Goal: Find specific page/section: Find specific page/section

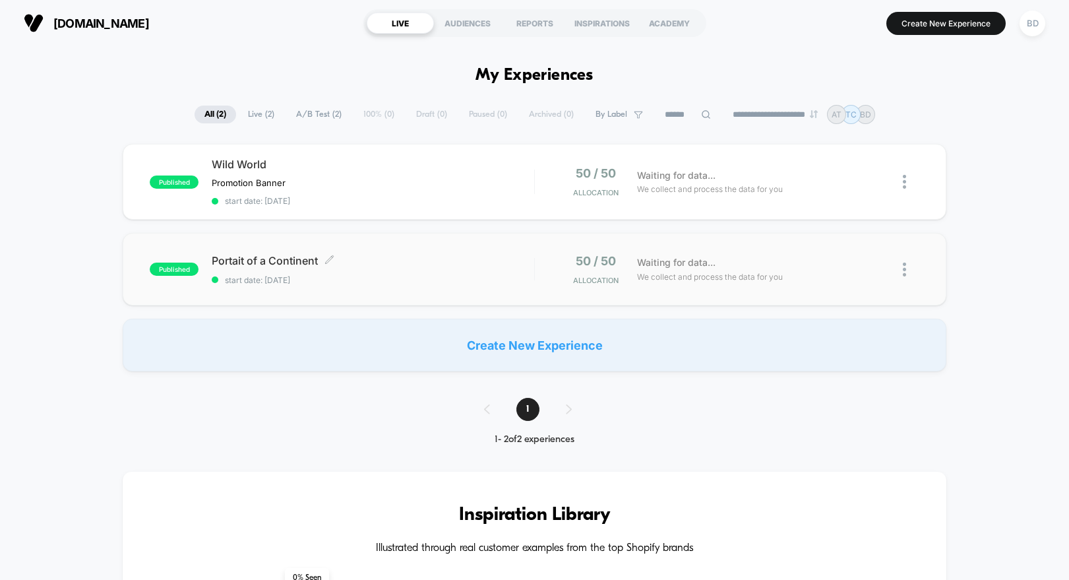
click at [423, 254] on span "Portait of a Continent Click to edit experience details" at bounding box center [373, 260] width 322 height 13
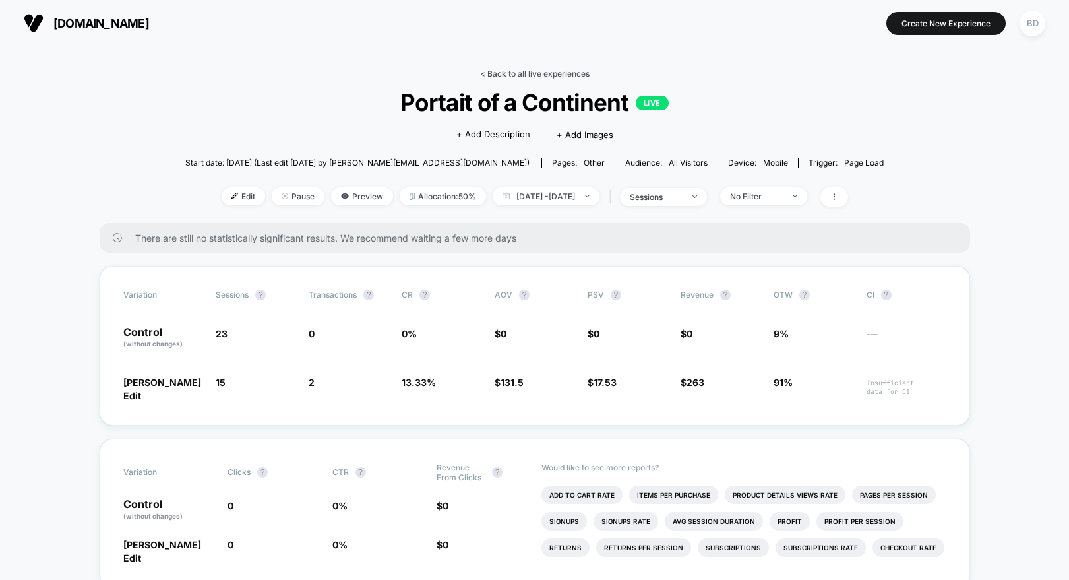
click at [494, 71] on link "< Back to all live experiences" at bounding box center [534, 74] width 109 height 10
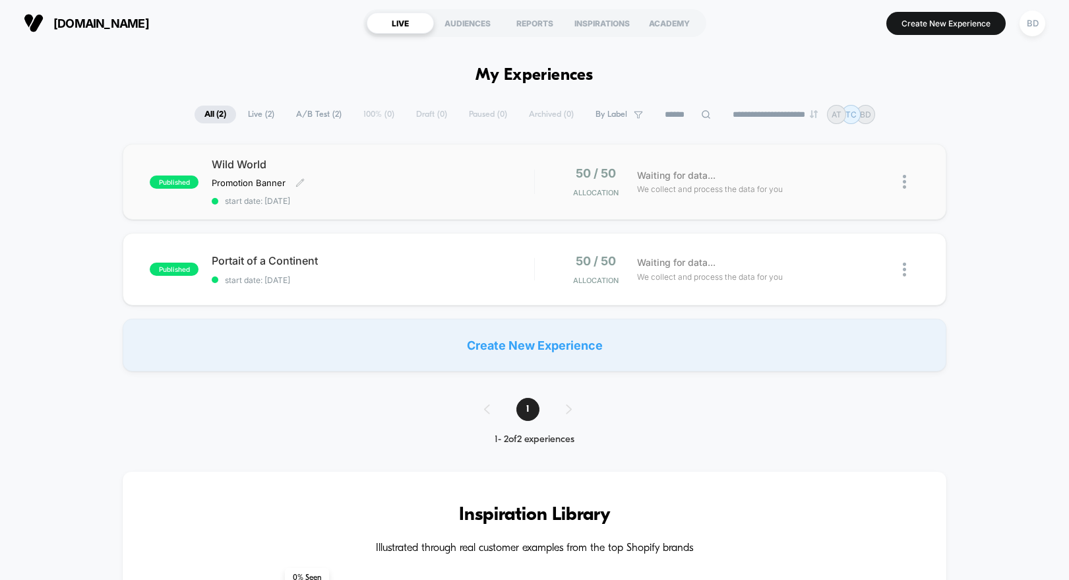
click at [367, 176] on div "Wild World Promotion Banner Click to edit experience details Promotion Banner s…" at bounding box center [373, 182] width 322 height 48
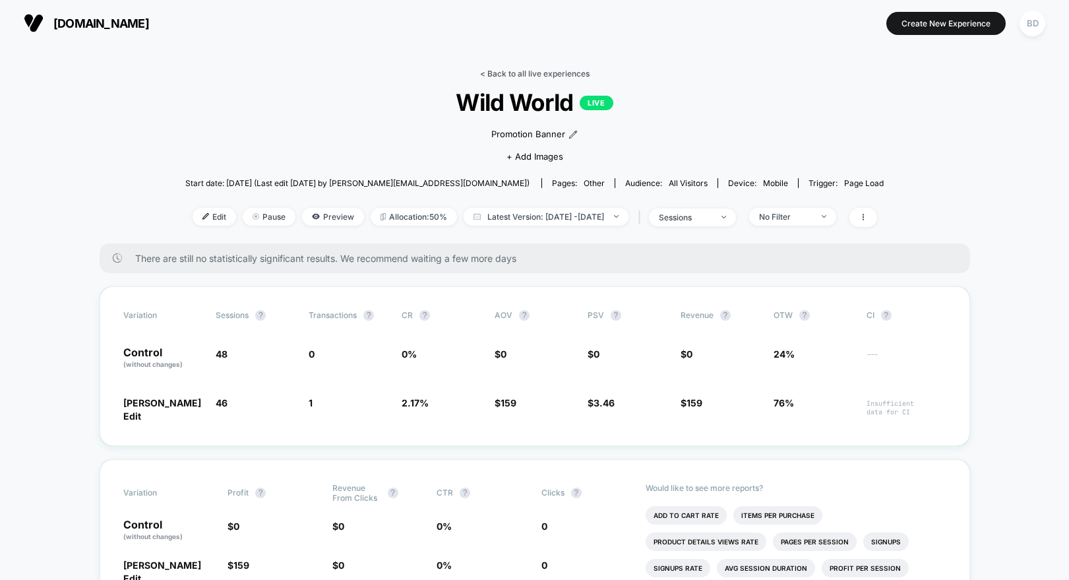
click at [539, 74] on link "< Back to all live experiences" at bounding box center [534, 74] width 109 height 10
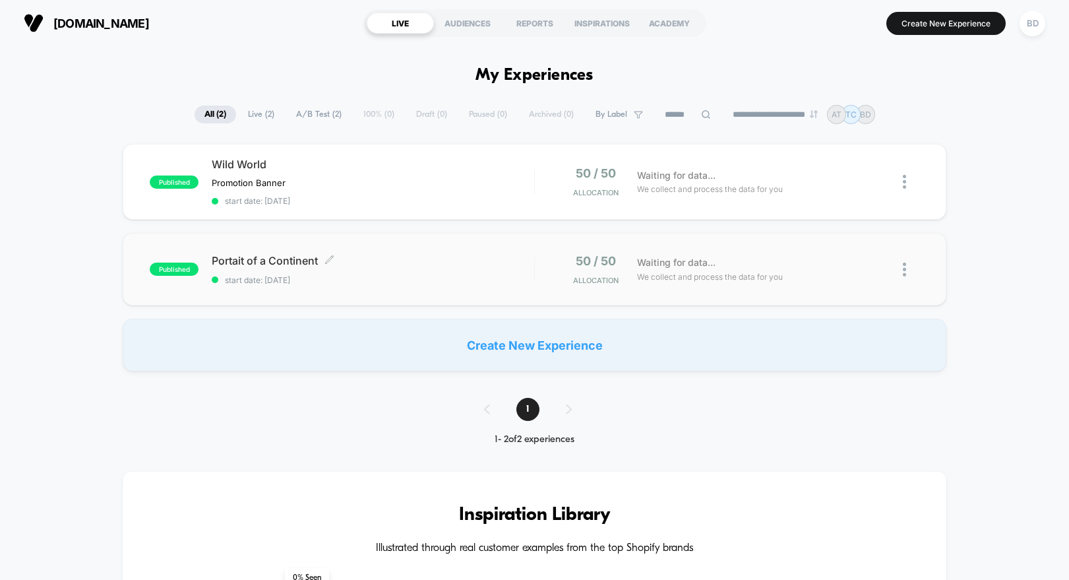
click at [415, 256] on span "Portait of a Continent Click to edit experience details" at bounding box center [373, 260] width 322 height 13
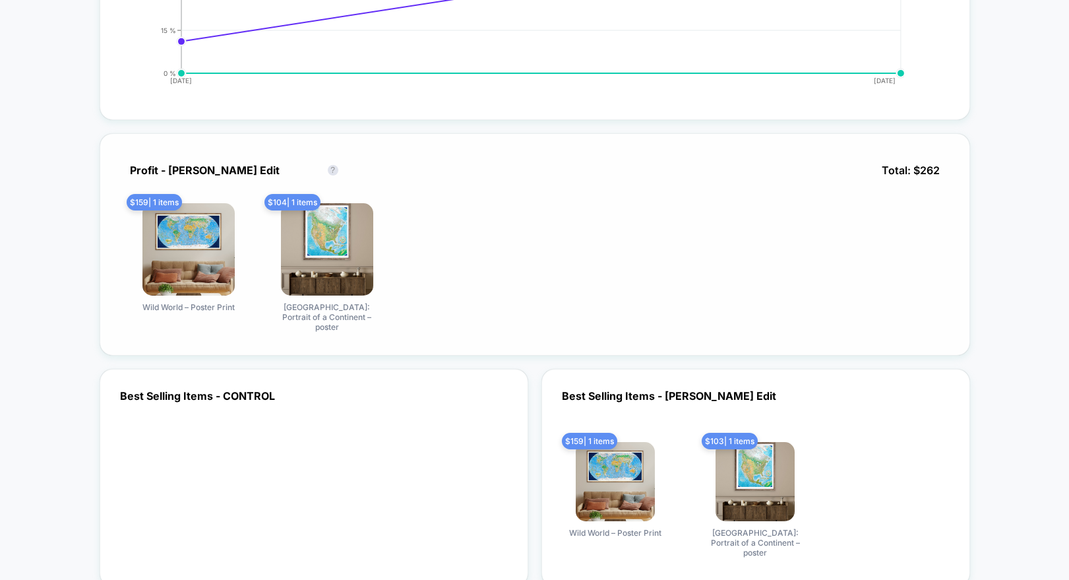
scroll to position [793, 0]
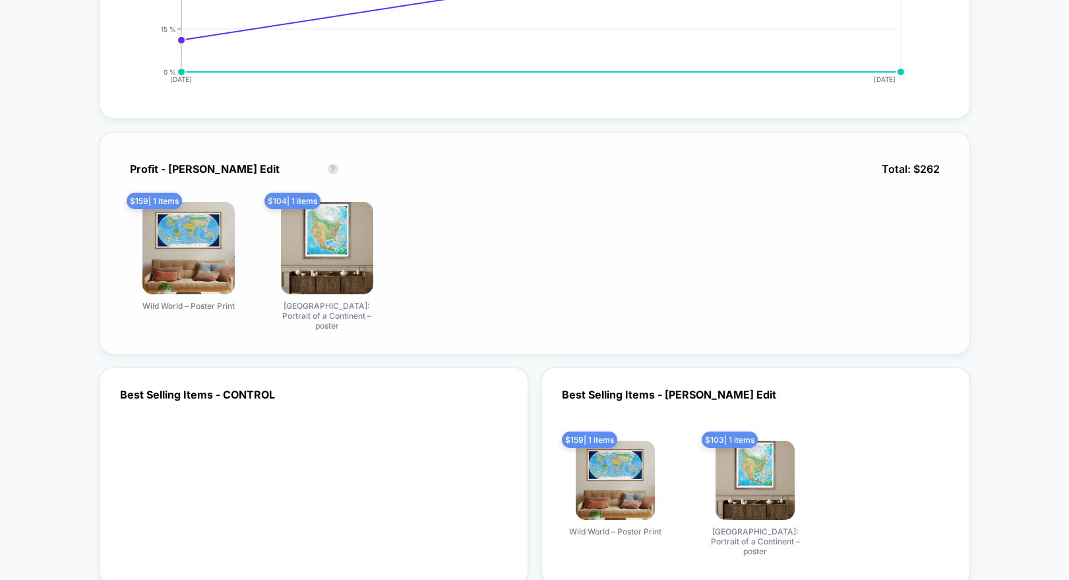
click at [355, 227] on img at bounding box center [327, 248] width 92 height 92
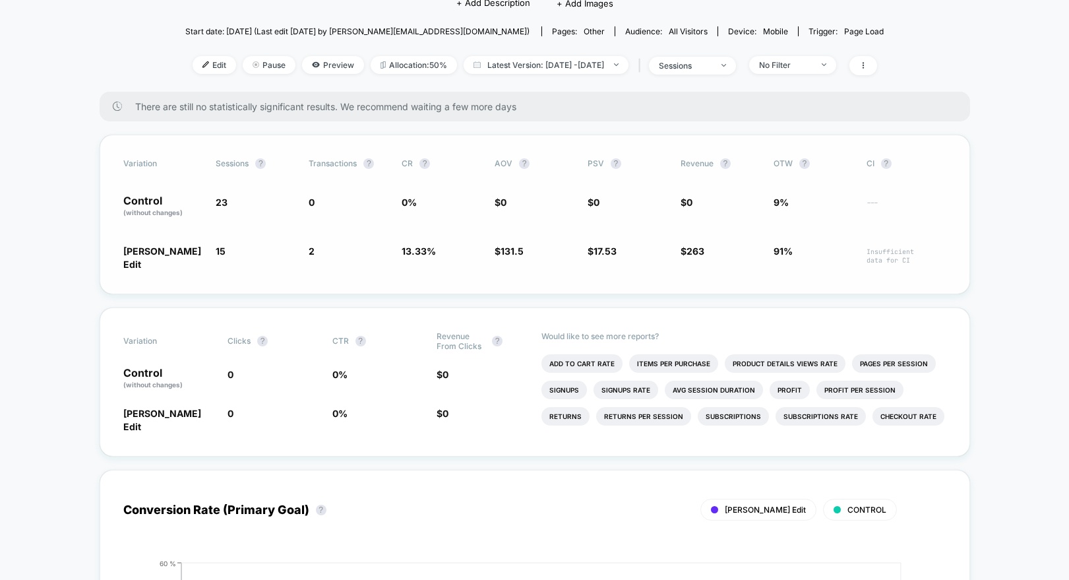
scroll to position [0, 0]
